Goal: Information Seeking & Learning: Learn about a topic

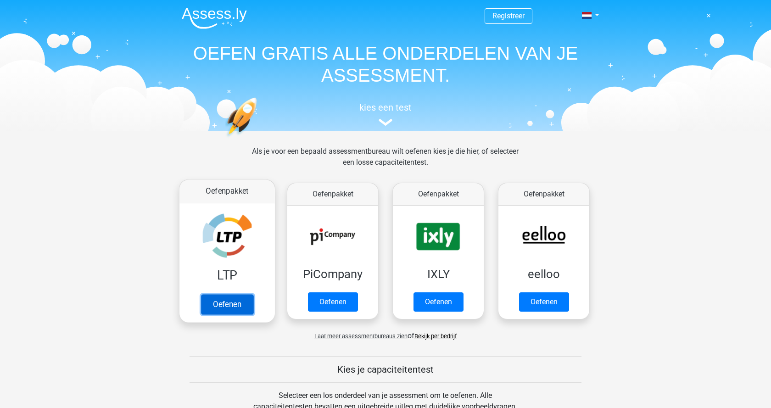
click at [233, 294] on link "Oefenen" at bounding box center [227, 304] width 52 height 20
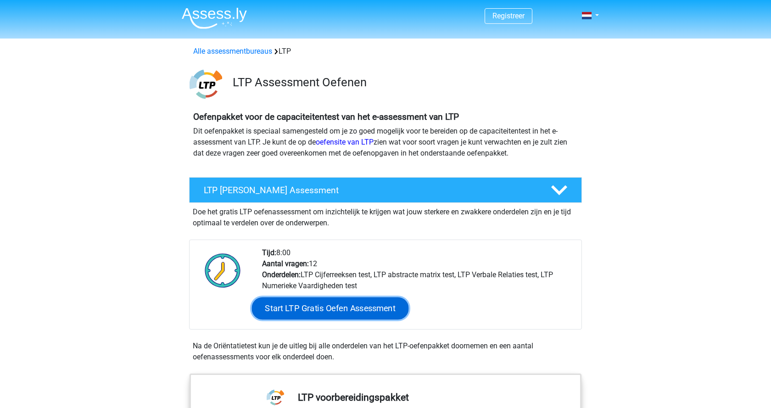
click at [318, 311] on link "Start LTP Gratis Oefen Assessment" at bounding box center [330, 308] width 157 height 22
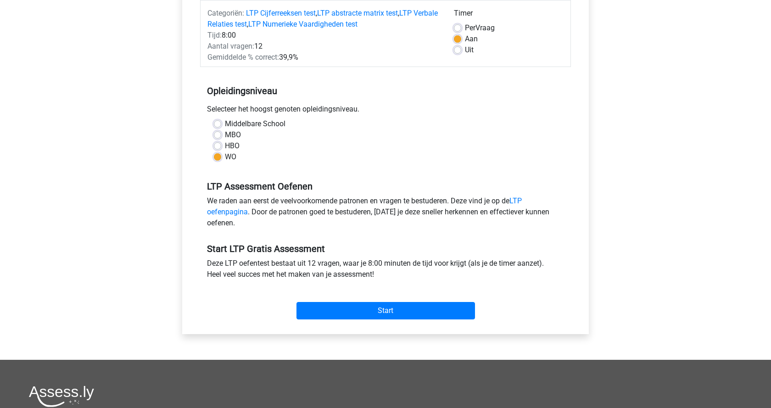
scroll to position [140, 0]
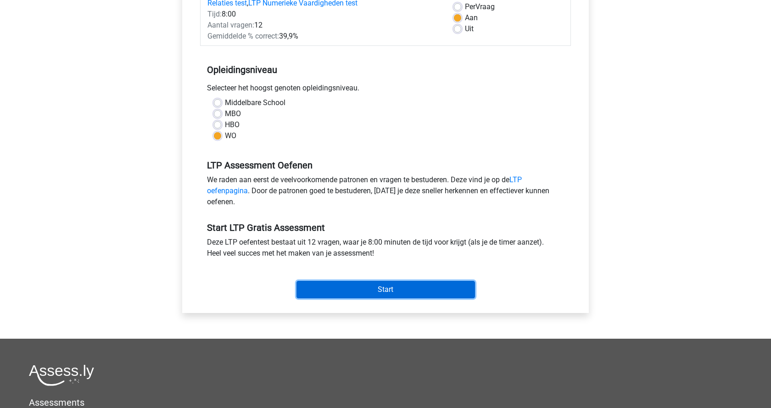
click at [366, 291] on input "Start" at bounding box center [385, 289] width 178 height 17
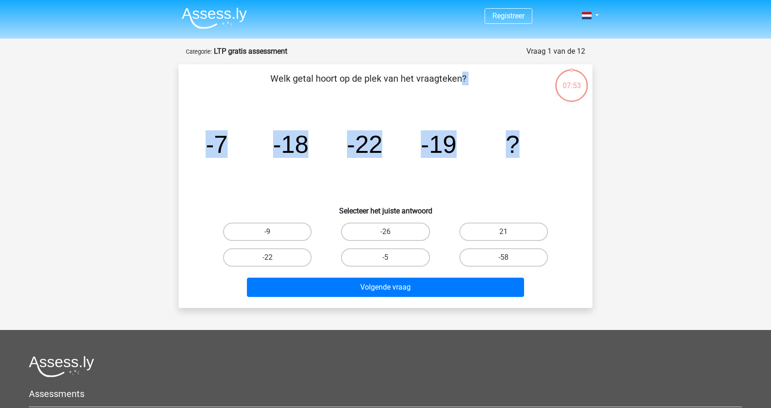
drag, startPoint x: 193, startPoint y: 69, endPoint x: 226, endPoint y: 214, distance: 148.7
click at [226, 214] on div "Welk getal hoort op de plek van het vraagteken? image/svg+xml -7 -18 -22 -19 ? …" at bounding box center [385, 186] width 414 height 244
click at [223, 195] on icon "image/svg+xml -7 -18 -22 -19 ?" at bounding box center [385, 152] width 370 height 93
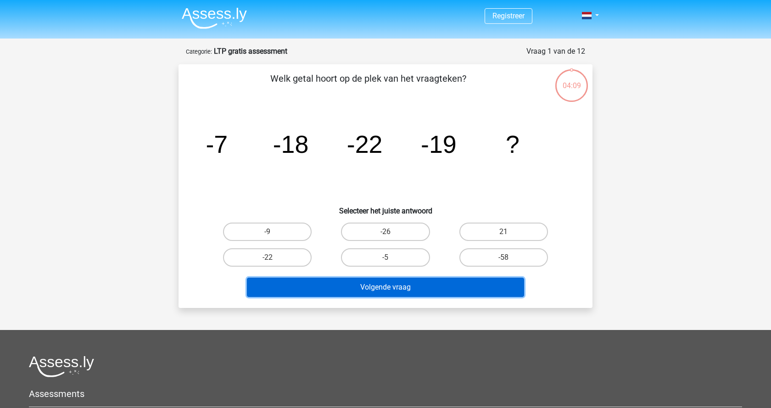
click at [385, 289] on button "Volgende vraag" at bounding box center [386, 287] width 278 height 19
click at [399, 287] on button "Volgende vraag" at bounding box center [386, 287] width 278 height 19
click at [391, 288] on button "Volgende vraag" at bounding box center [386, 287] width 278 height 19
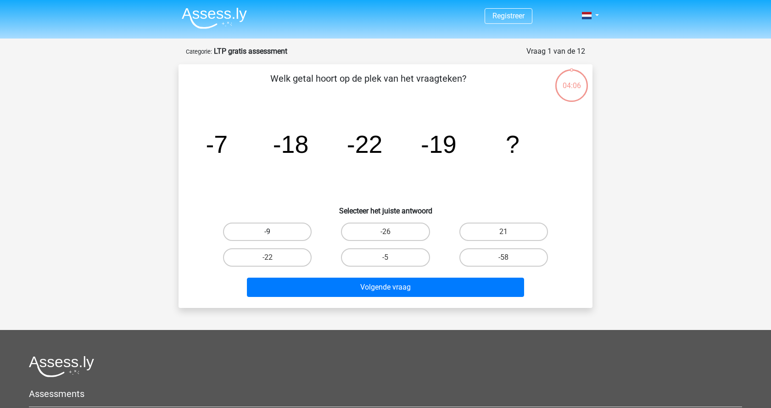
click at [287, 225] on label "-9" at bounding box center [267, 231] width 89 height 18
click at [273, 232] on input "-9" at bounding box center [270, 235] width 6 height 6
radio input "true"
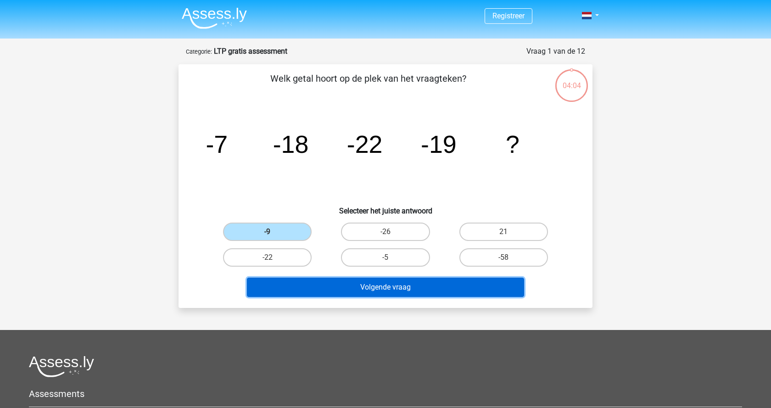
click at [340, 290] on button "Volgende vraag" at bounding box center [386, 287] width 278 height 19
click at [340, 289] on button "Volgende vraag" at bounding box center [386, 287] width 278 height 19
click at [402, 295] on button "Volgende vraag" at bounding box center [386, 287] width 278 height 19
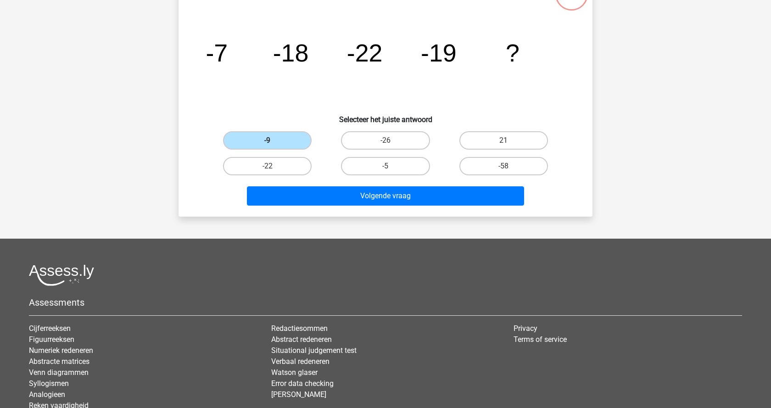
scroll to position [94, 0]
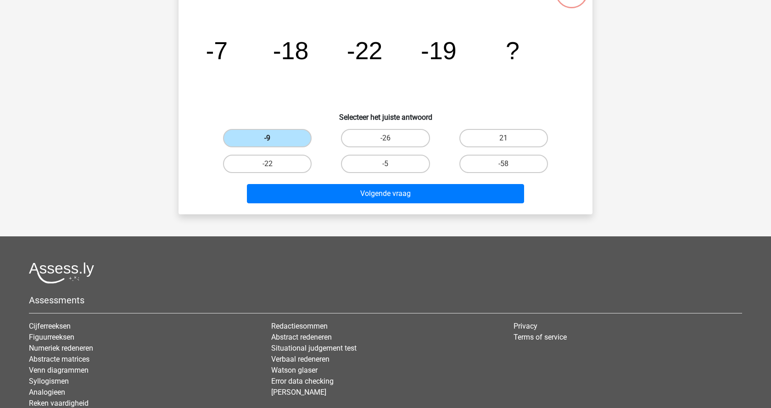
click at [280, 136] on label "-9" at bounding box center [267, 138] width 89 height 18
click at [273, 138] on input "-9" at bounding box center [270, 141] width 6 height 6
click at [280, 136] on label "-9" at bounding box center [267, 138] width 89 height 18
click at [273, 138] on input "-9" at bounding box center [270, 141] width 6 height 6
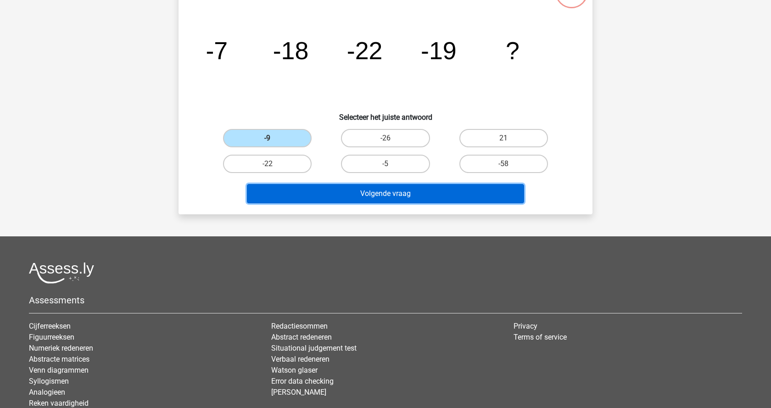
click at [402, 193] on button "Volgende vraag" at bounding box center [386, 193] width 278 height 19
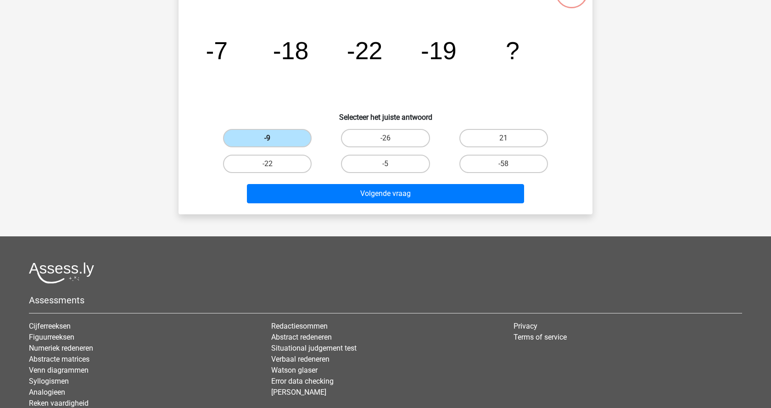
click at [259, 132] on label "-9" at bounding box center [267, 138] width 89 height 18
click at [267, 138] on input "-9" at bounding box center [270, 141] width 6 height 6
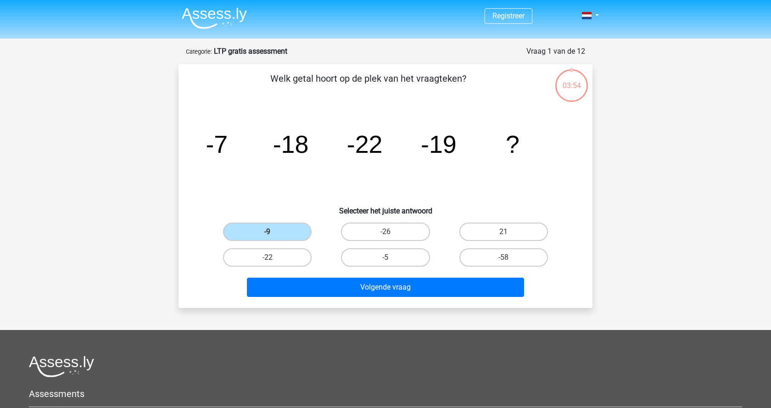
scroll to position [94, 0]
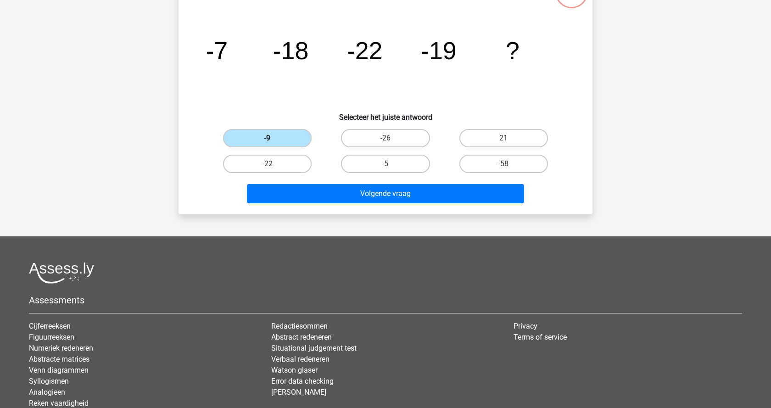
click at [295, 129] on label "-9" at bounding box center [267, 138] width 89 height 18
click at [273, 138] on input "-9" at bounding box center [270, 141] width 6 height 6
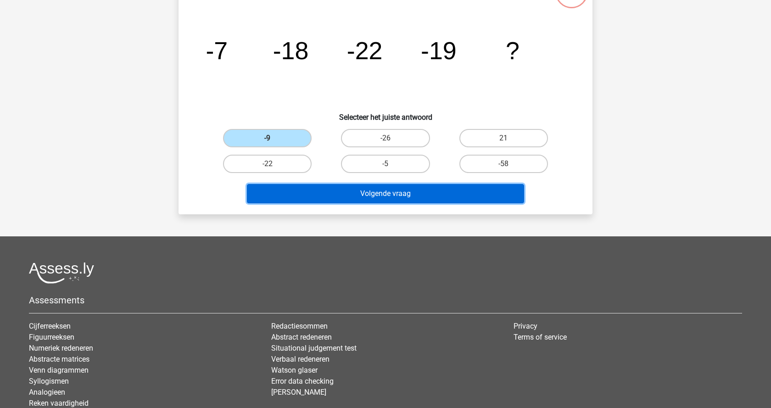
click at [343, 199] on button "Volgende vraag" at bounding box center [386, 193] width 278 height 19
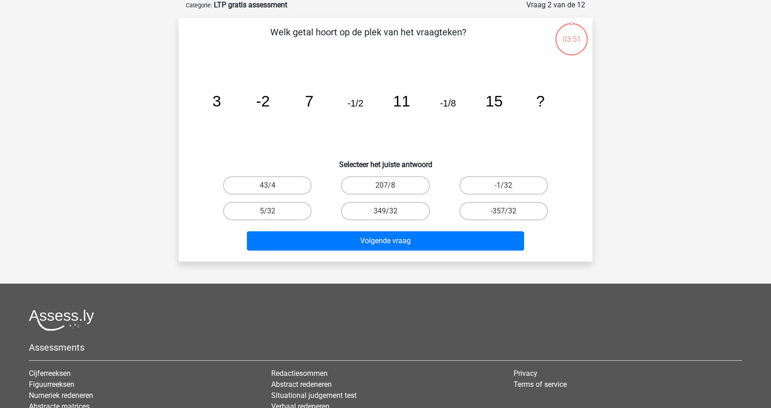
scroll to position [46, 0]
click at [495, 181] on label "-1/32" at bounding box center [503, 186] width 89 height 18
click at [503, 186] on input "-1/32" at bounding box center [506, 189] width 6 height 6
radio input "true"
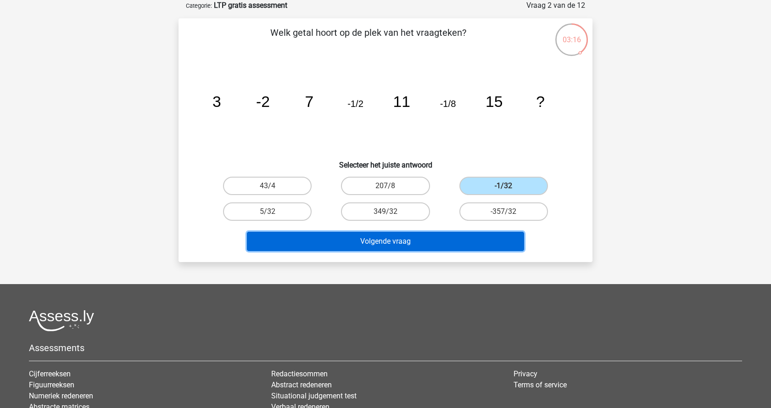
click at [388, 239] on button "Volgende vraag" at bounding box center [386, 241] width 278 height 19
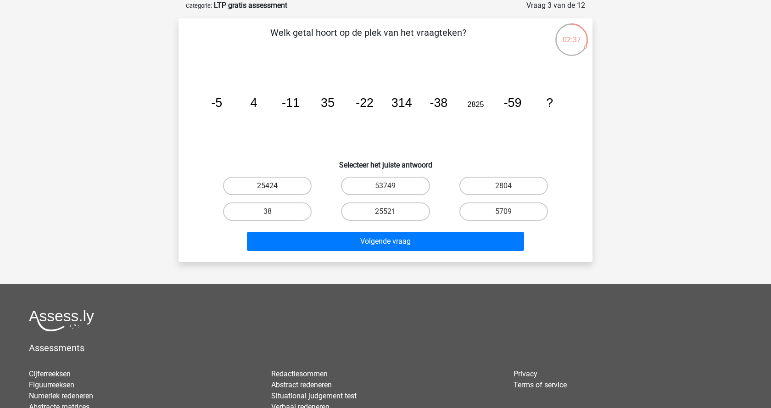
click at [284, 178] on label "25424" at bounding box center [267, 186] width 89 height 18
click at [273, 186] on input "25424" at bounding box center [270, 189] width 6 height 6
radio input "true"
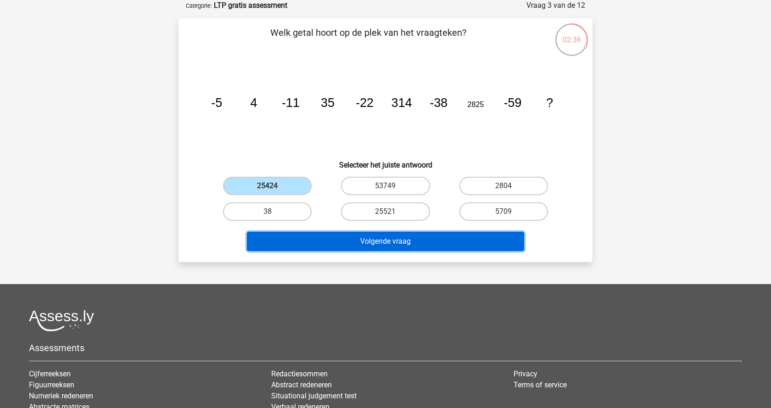
click at [385, 242] on button "Volgende vraag" at bounding box center [386, 241] width 278 height 19
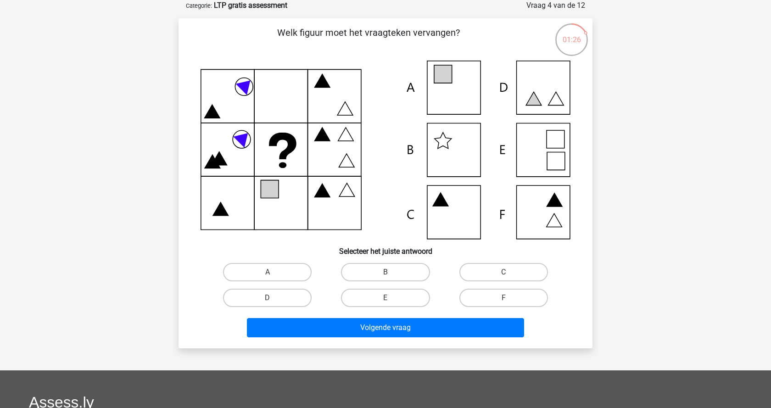
click at [550, 215] on icon at bounding box center [385, 150] width 370 height 178
click at [497, 290] on label "F" at bounding box center [503, 298] width 89 height 18
click at [503, 298] on input "F" at bounding box center [506, 301] width 6 height 6
radio input "true"
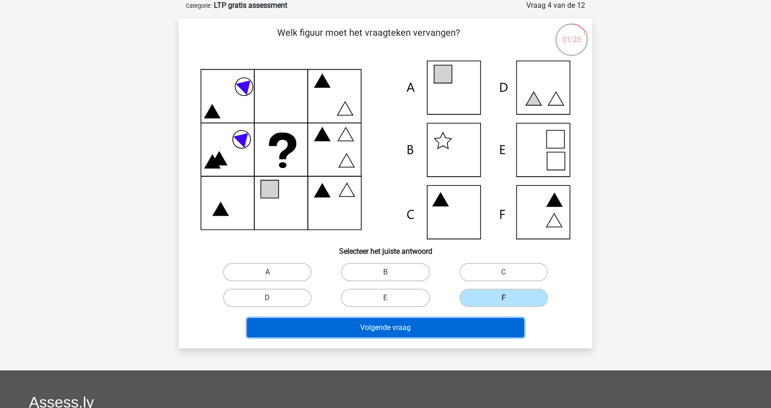
click at [455, 336] on button "Volgende vraag" at bounding box center [386, 327] width 278 height 19
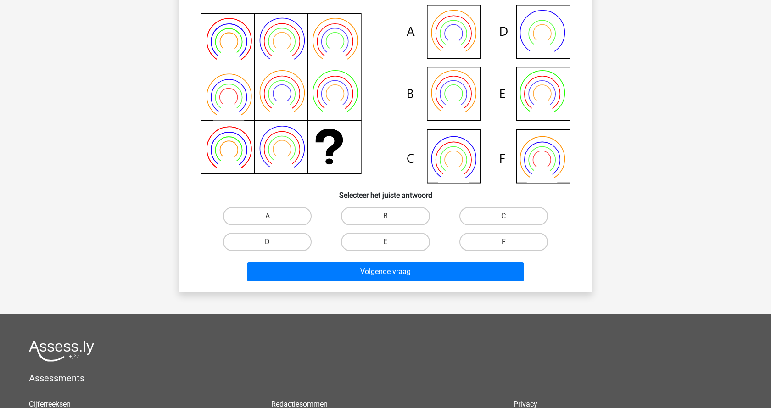
scroll to position [93, 0]
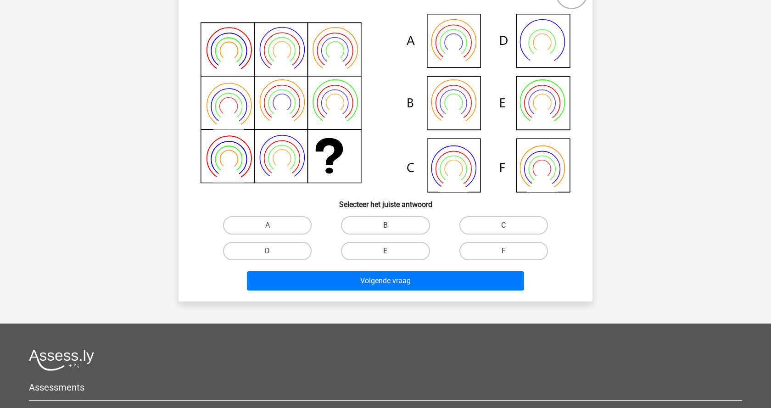
click at [272, 256] on input "D" at bounding box center [270, 254] width 6 height 6
radio input "true"
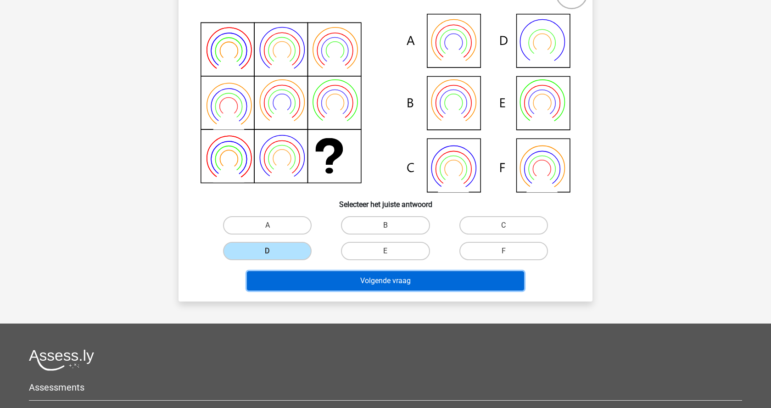
click at [334, 282] on button "Volgende vraag" at bounding box center [386, 280] width 278 height 19
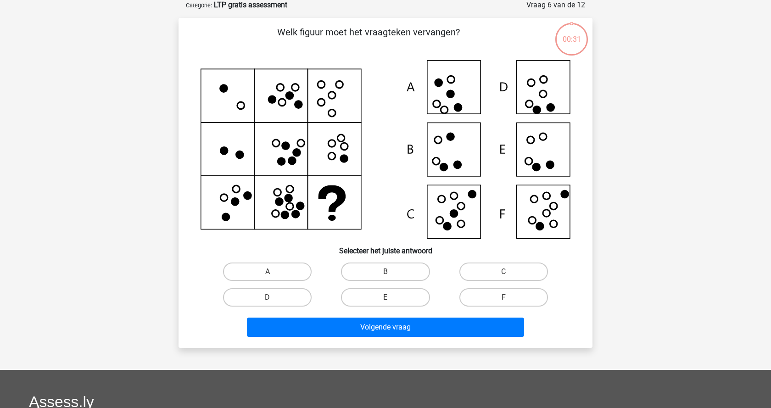
scroll to position [46, 0]
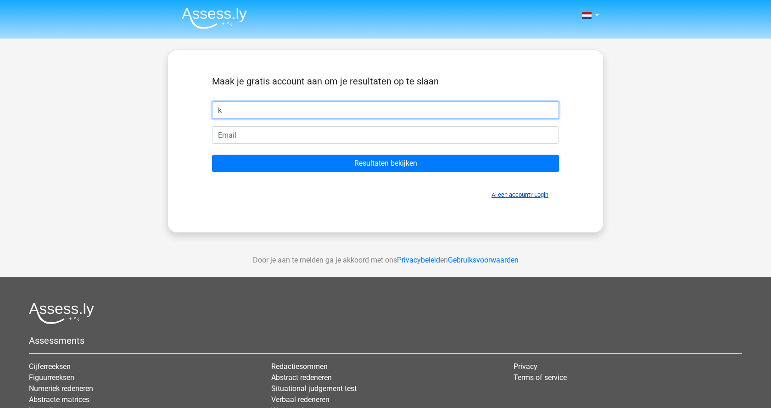
type input "k"
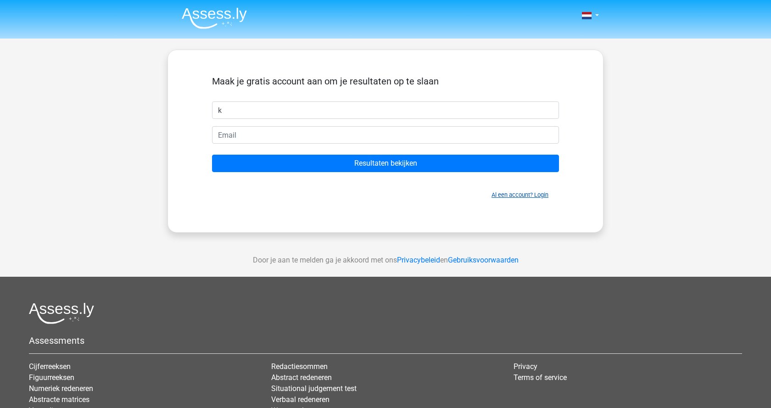
click at [511, 194] on link "Al een account? Login" at bounding box center [519, 194] width 57 height 7
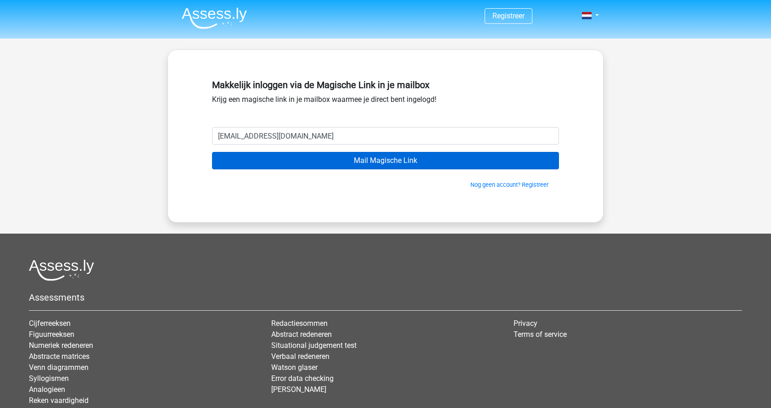
type input "[EMAIL_ADDRESS][DOMAIN_NAME]"
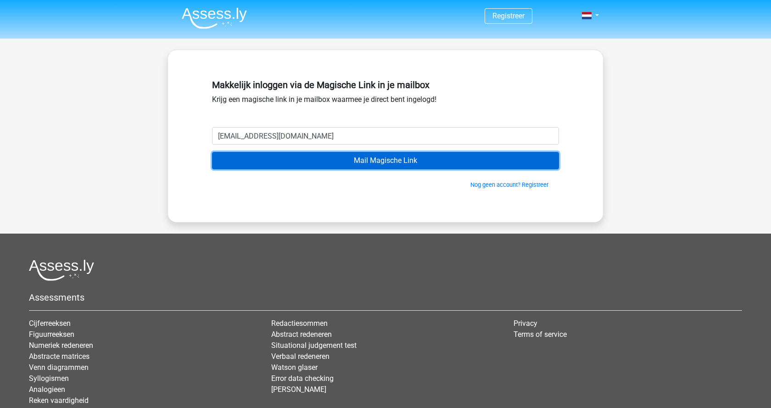
click at [386, 160] on input "Mail Magische Link" at bounding box center [385, 160] width 347 height 17
